Goal: Transaction & Acquisition: Purchase product/service

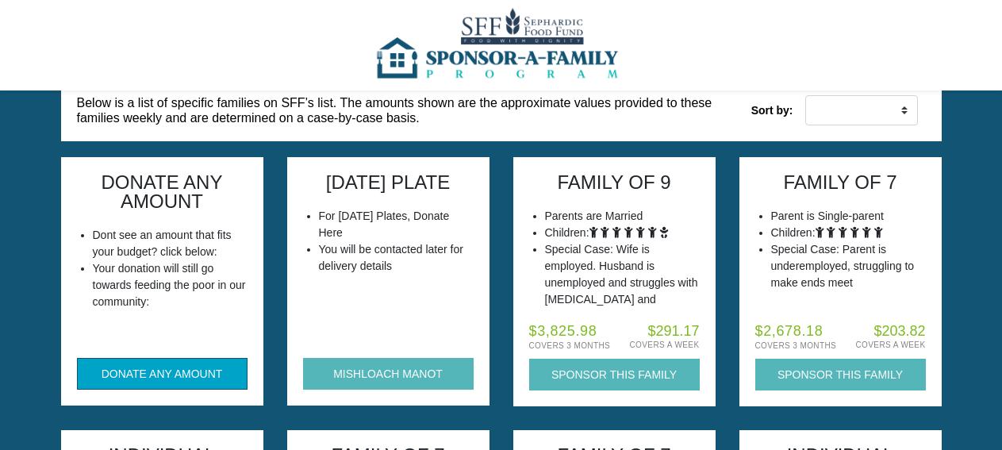
scroll to position [165, 0]
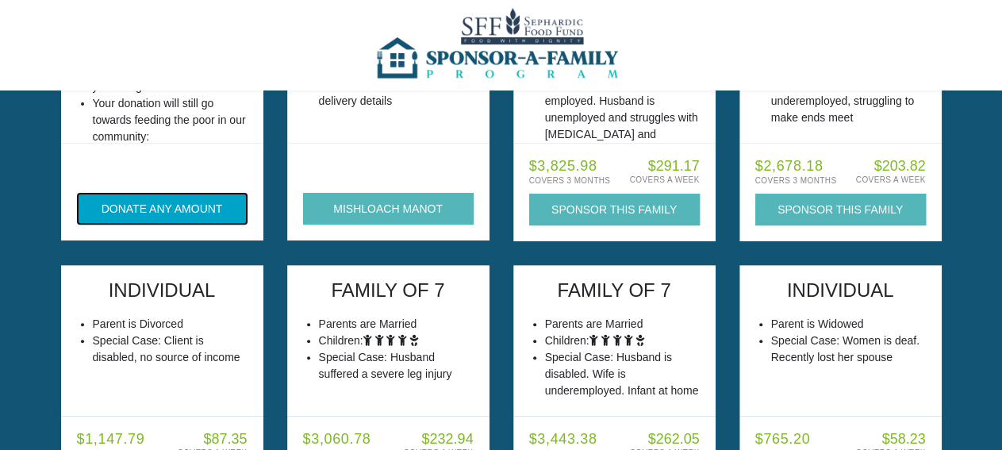
click at [213, 207] on button "DONATE ANY AMOUNT" at bounding box center [162, 209] width 171 height 32
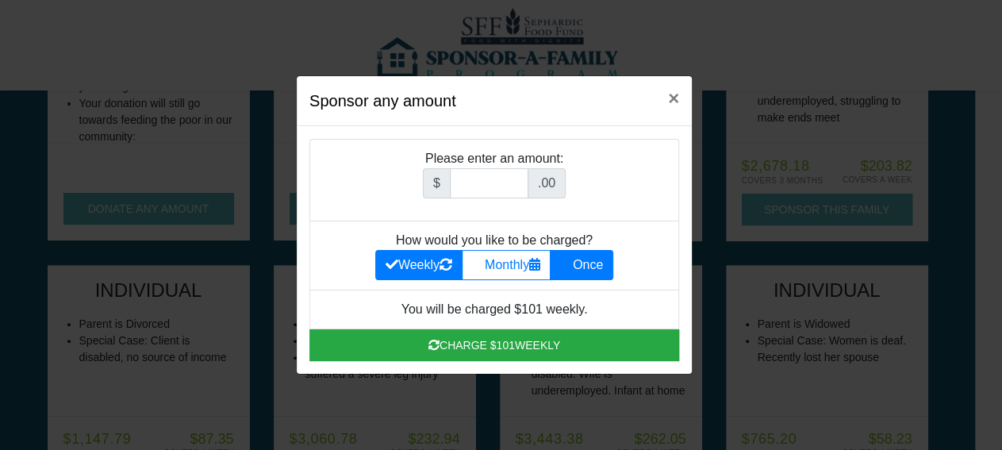
click at [583, 274] on label "Once" at bounding box center [581, 265] width 63 height 30
click at [570, 266] on input "Once" at bounding box center [565, 260] width 10 height 10
radio input "true"
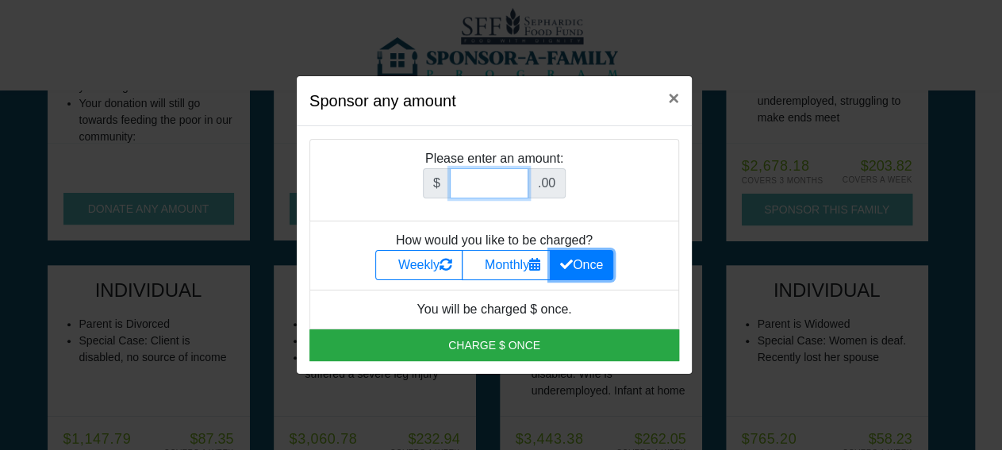
click at [493, 186] on input "Amount (to the nearest dollar)" at bounding box center [489, 183] width 79 height 30
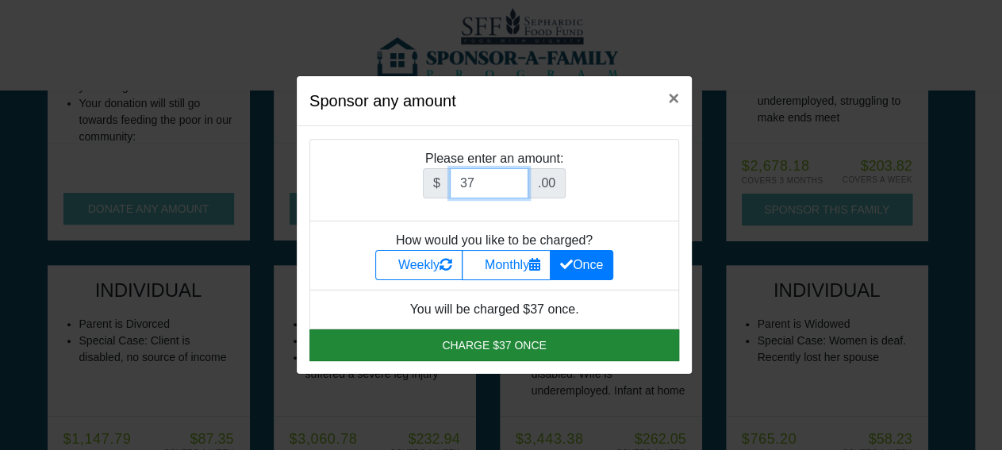
type input "37"
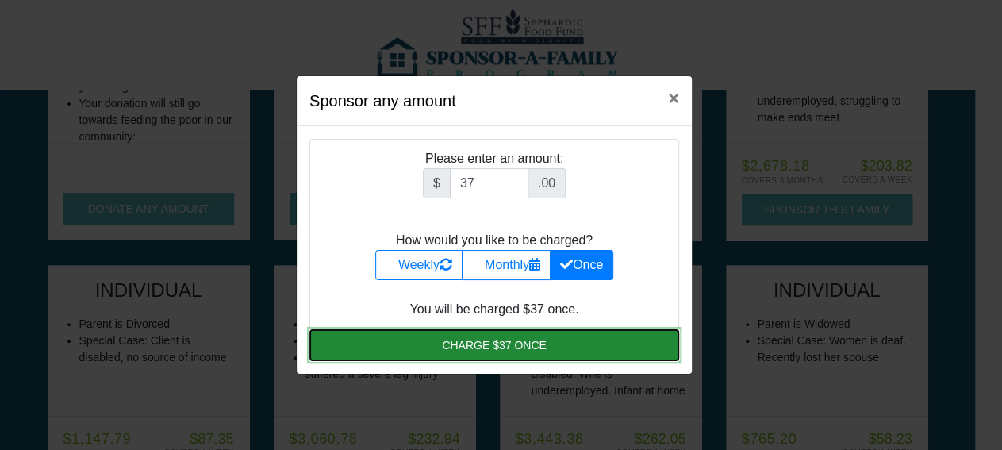
click at [510, 344] on button "Charge $37 once" at bounding box center [494, 345] width 370 height 32
